Goal: Transaction & Acquisition: Book appointment/travel/reservation

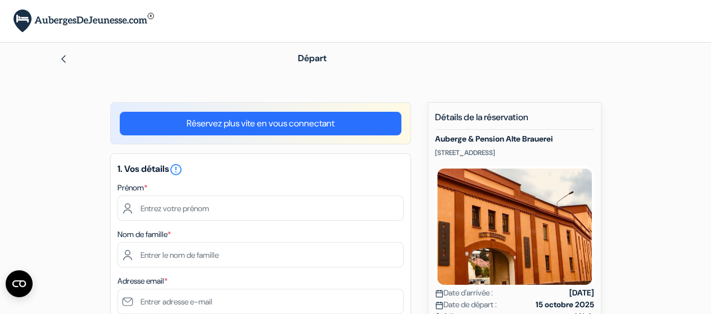
click at [218, 190] on div "Prénom *" at bounding box center [261, 201] width 286 height 40
click at [152, 182] on div "Prénom *" at bounding box center [261, 201] width 286 height 40
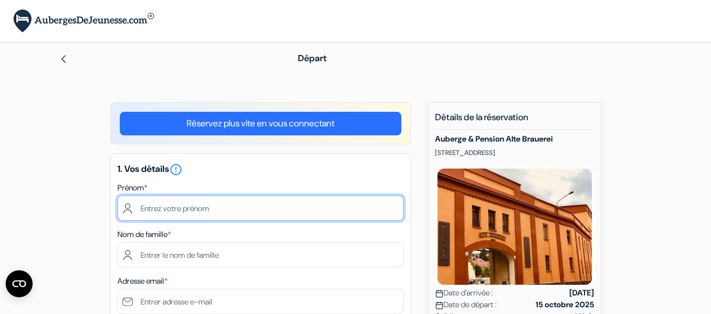
click at [171, 206] on input "text" at bounding box center [261, 208] width 286 height 25
type input "[PERSON_NAME]"
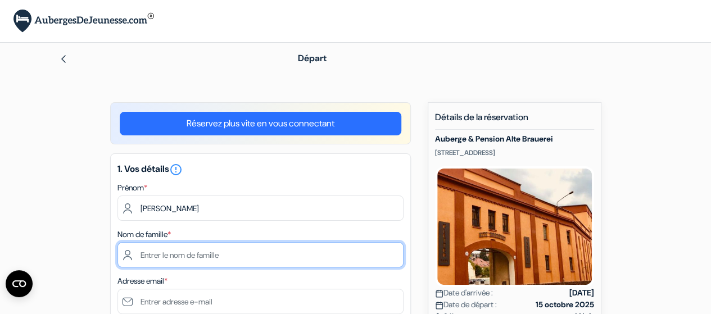
type input "rodet"
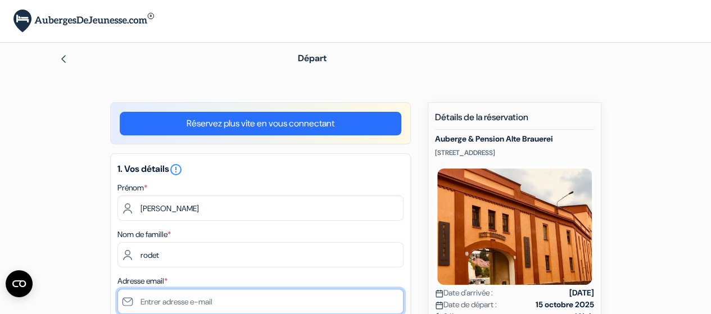
type input "[EMAIL_ADDRESS][DOMAIN_NAME]"
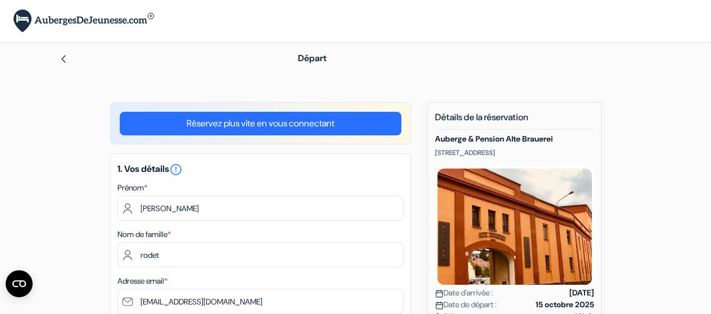
type input "CALUIRE"
type input "[STREET_ADDRESS][PERSON_NAME]"
type input "69300"
type input "0670532801"
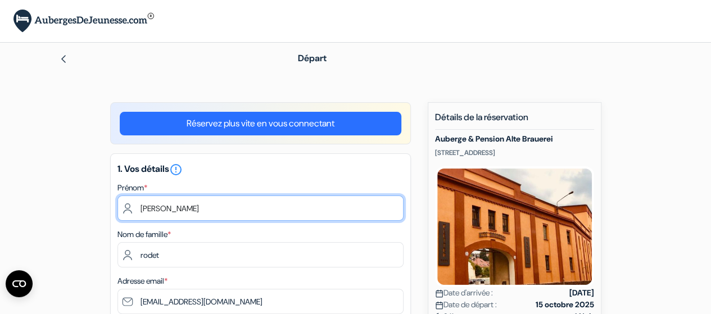
scroll to position [281, 0]
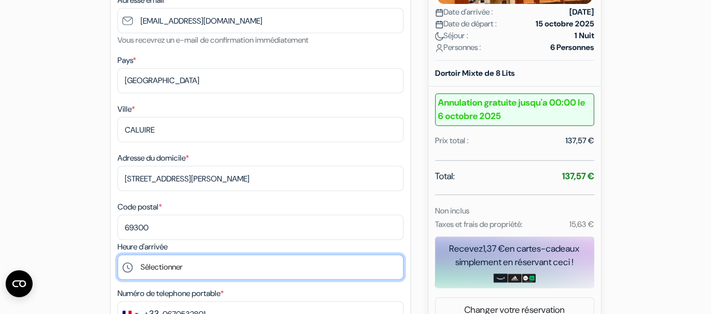
click at [274, 272] on select "Sélectionner 14:00 15:00 16:00 17:00 18:00 19:00 20:00 21:00 22:00 23:00" at bounding box center [261, 267] width 286 height 25
select select "19"
click at [118, 257] on select "Sélectionner 14:00 15:00 16:00 17:00 18:00 19:00 20:00 21:00 22:00 23:00" at bounding box center [261, 267] width 286 height 25
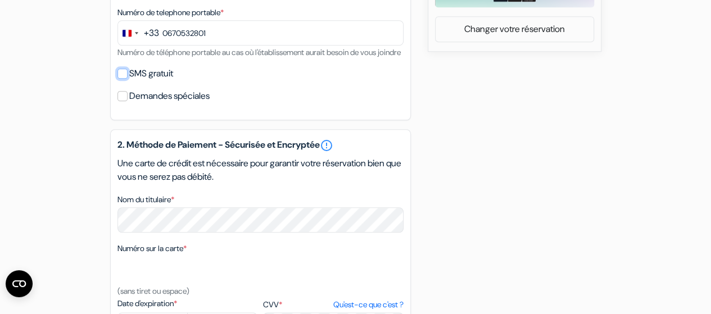
click at [123, 79] on input "SMS gratuit" at bounding box center [123, 74] width 10 height 10
checkbox input "true"
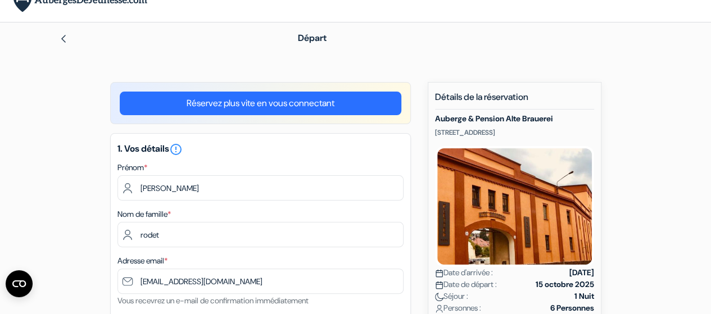
scroll to position [0, 0]
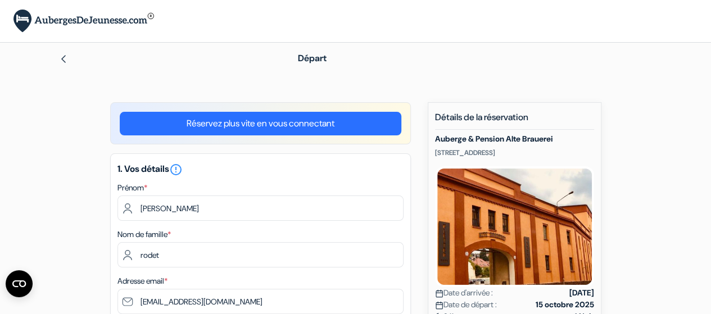
click at [63, 58] on img at bounding box center [63, 59] width 9 height 9
